Goal: Transaction & Acquisition: Purchase product/service

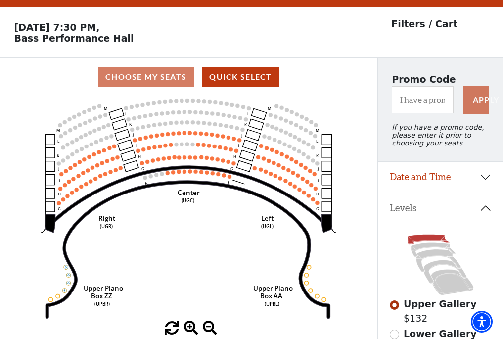
scroll to position [46, 0]
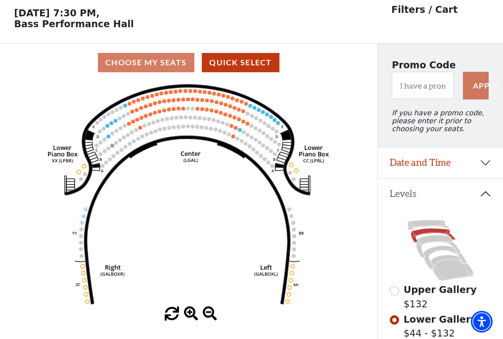
scroll to position [46, 0]
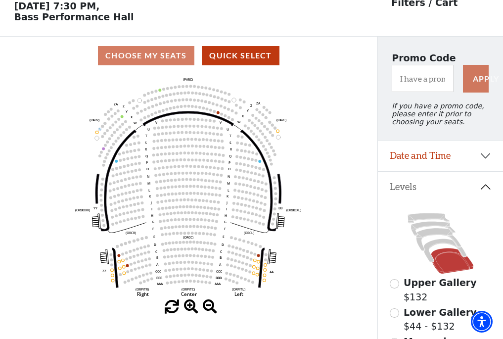
scroll to position [46, 0]
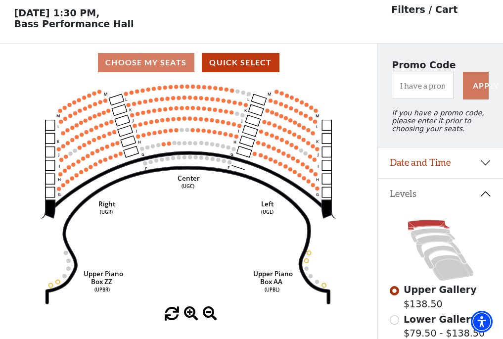
scroll to position [46, 0]
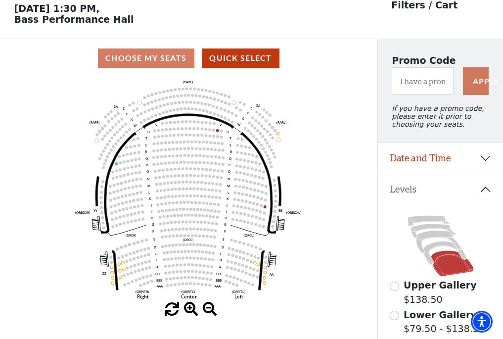
scroll to position [46, 0]
